Goal: Task Accomplishment & Management: Manage account settings

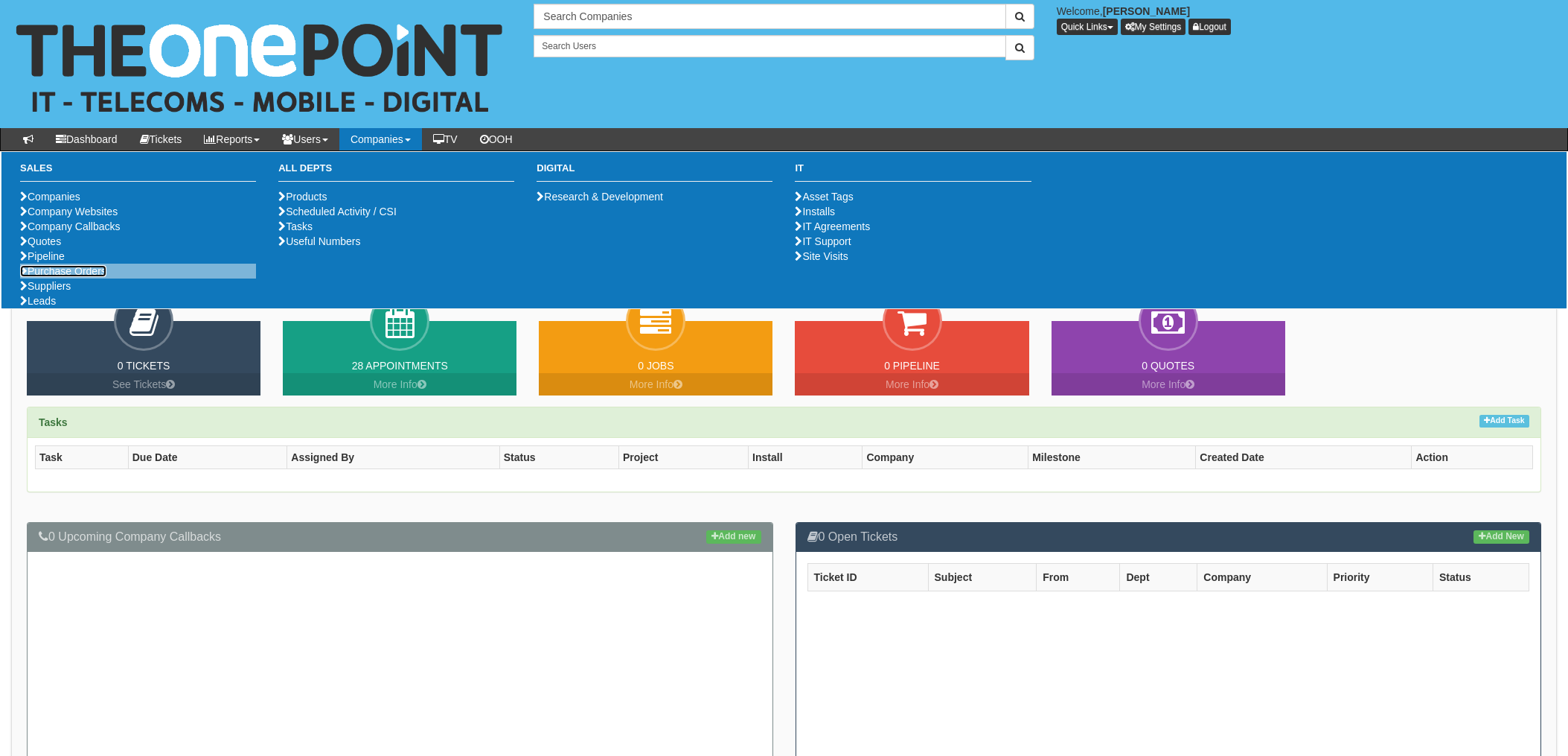
click at [75, 277] on link "Purchase Orders" at bounding box center [63, 270] width 86 height 12
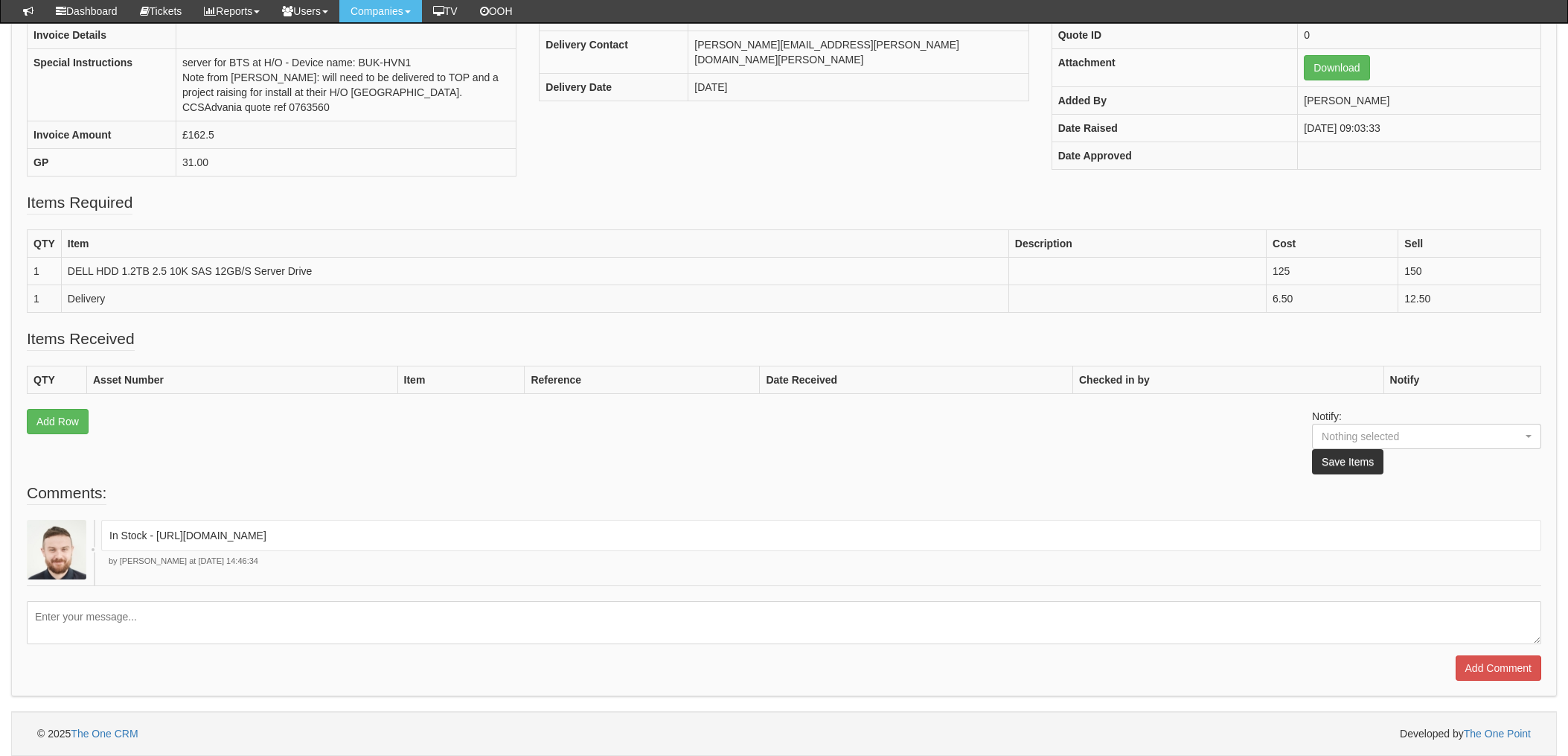
scroll to position [20, 0]
